Goal: Information Seeking & Learning: Compare options

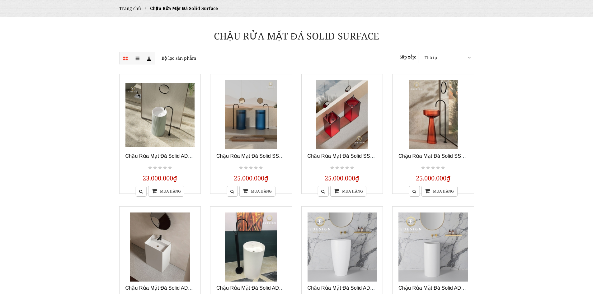
scroll to position [62, 0]
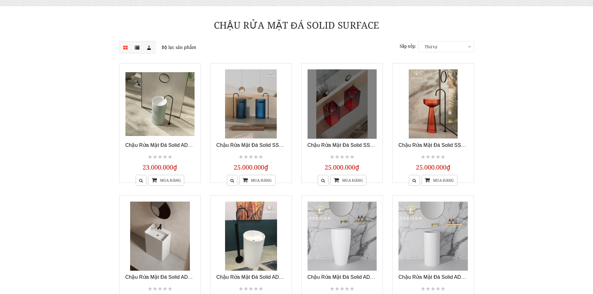
click at [363, 119] on link at bounding box center [341, 103] width 69 height 69
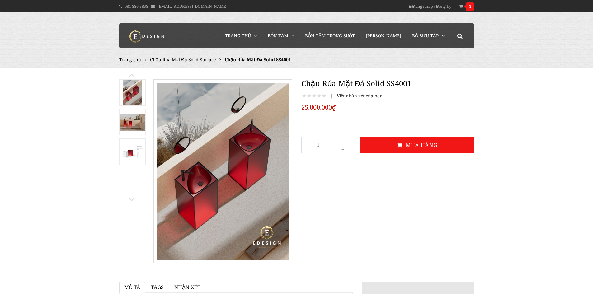
click at [194, 63] on ul "Trang chủ Chậu Rửa Mặt Đá Solid Surface Chậu Rửa Mặt Đá Solid SS4001" at bounding box center [296, 59] width 355 height 7
click at [198, 57] on span "Chậu Rửa Mặt Đá Solid Surface" at bounding box center [183, 60] width 66 height 6
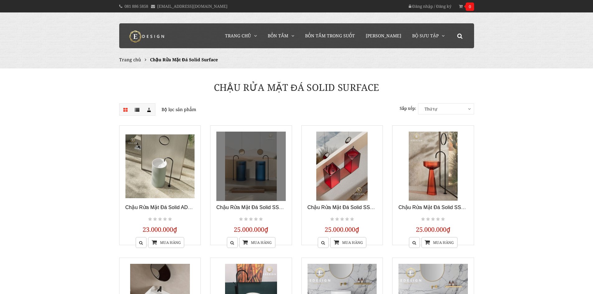
click at [260, 165] on link at bounding box center [250, 166] width 69 height 69
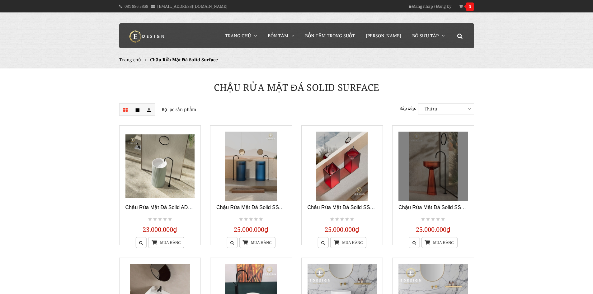
click at [417, 162] on link at bounding box center [432, 166] width 69 height 69
